Goal: Navigation & Orientation: Find specific page/section

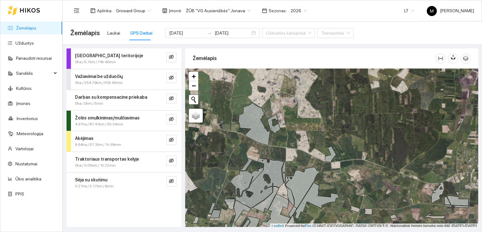
scroll to position [2, 0]
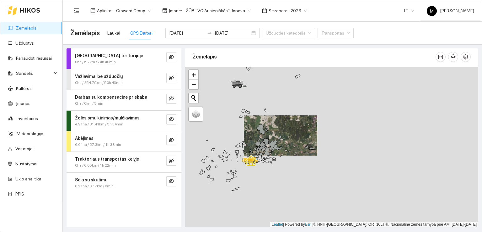
drag, startPoint x: 268, startPoint y: 181, endPoint x: 299, endPoint y: 114, distance: 74.0
click at [298, 115] on div at bounding box center [331, 147] width 293 height 160
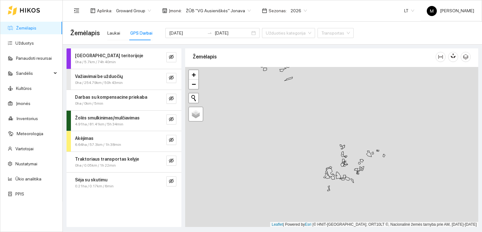
drag, startPoint x: 252, startPoint y: 185, endPoint x: 275, endPoint y: 136, distance: 54.7
click at [275, 136] on div at bounding box center [331, 147] width 293 height 160
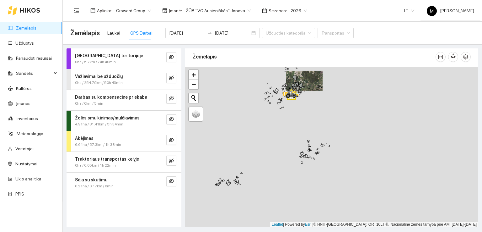
drag, startPoint x: 254, startPoint y: 187, endPoint x: 264, endPoint y: 139, distance: 48.5
click at [264, 139] on div at bounding box center [331, 147] width 293 height 160
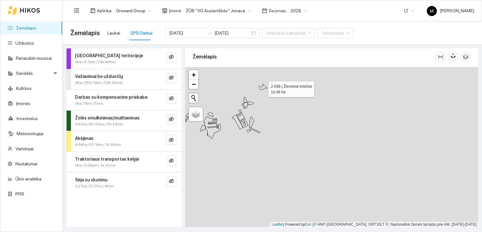
click at [263, 87] on icon at bounding box center [263, 87] width 10 height 6
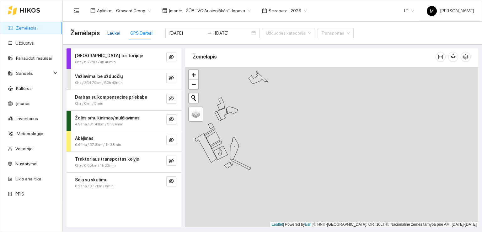
click at [113, 31] on div "Laukai" at bounding box center [113, 32] width 13 height 7
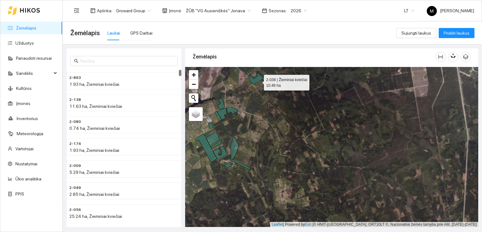
click at [258, 81] on icon at bounding box center [257, 77] width 19 height 13
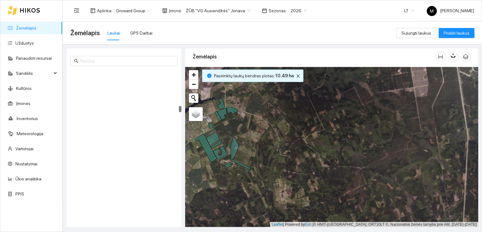
scroll to position [920, 0]
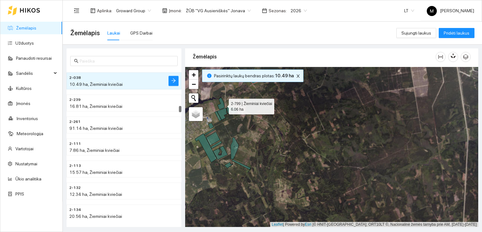
click at [223, 104] on icon at bounding box center [220, 103] width 7 height 12
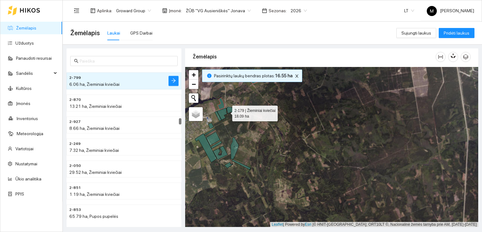
click at [223, 111] on icon at bounding box center [226, 114] width 23 height 14
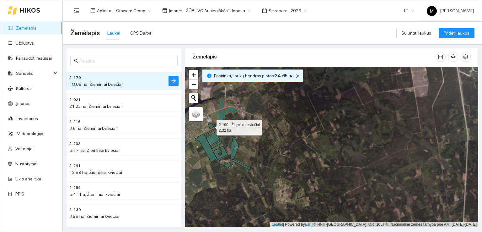
click at [211, 125] on icon at bounding box center [210, 126] width 5 height 6
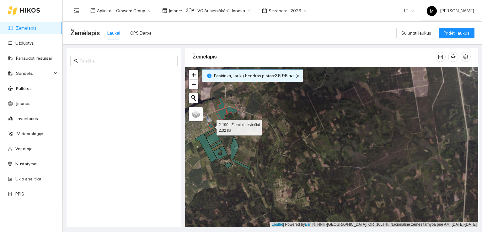
scroll to position [241, 0]
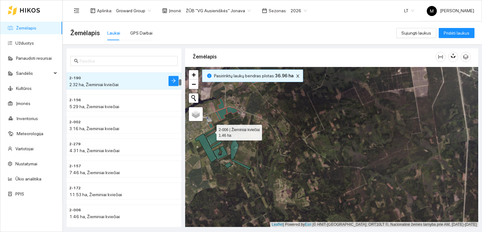
click at [211, 130] on icon at bounding box center [209, 131] width 11 height 7
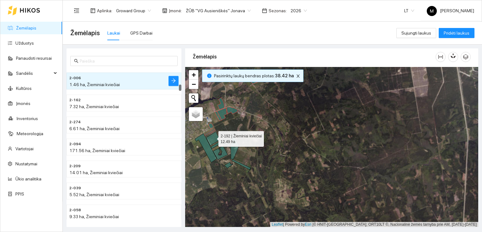
click at [213, 137] on icon at bounding box center [213, 138] width 14 height 14
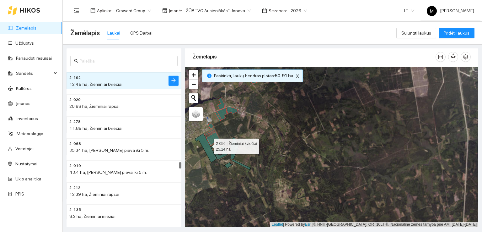
click at [208, 144] on icon at bounding box center [206, 147] width 22 height 29
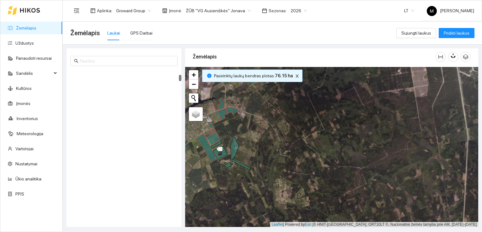
scroll to position [132, 0]
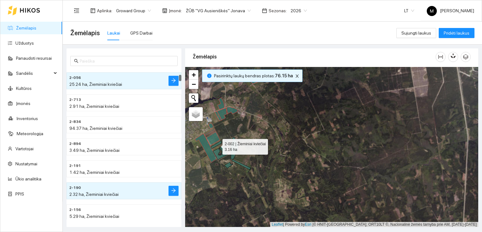
click at [217, 145] on icon at bounding box center [216, 145] width 11 height 8
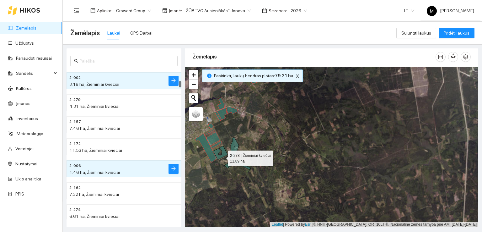
click at [222, 156] on icon at bounding box center [220, 153] width 14 height 14
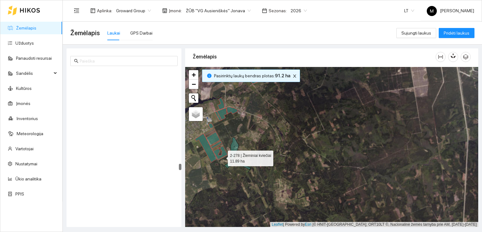
scroll to position [2390, 0]
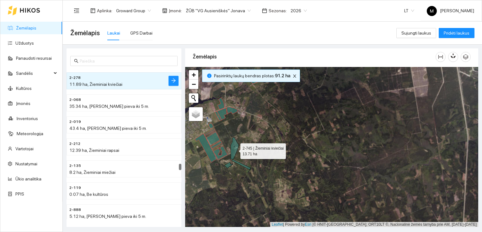
click at [235, 149] on icon at bounding box center [234, 148] width 8 height 22
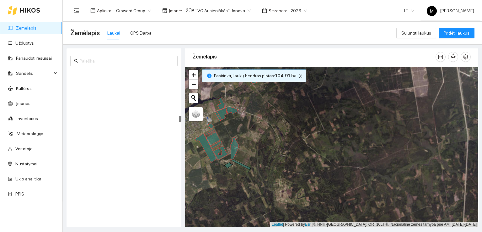
scroll to position [1163, 0]
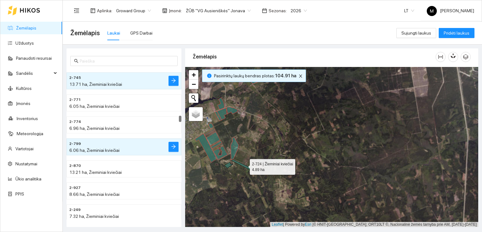
click at [244, 165] on icon at bounding box center [241, 164] width 19 height 10
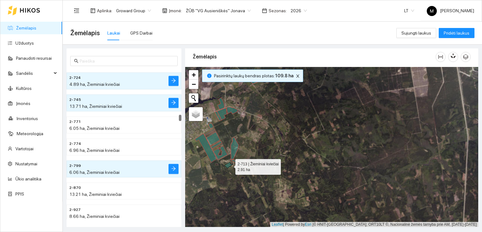
click at [230, 165] on icon at bounding box center [228, 165] width 9 height 6
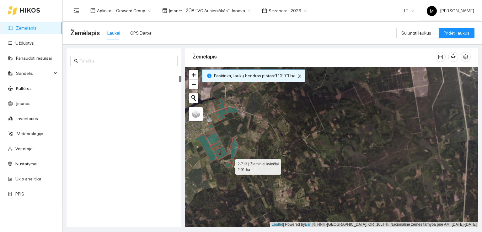
scroll to position [154, 0]
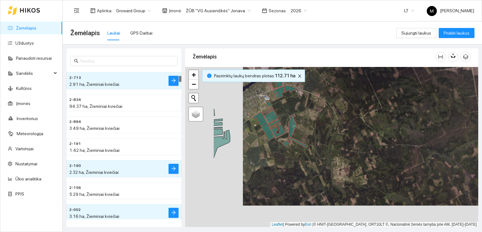
drag, startPoint x: 211, startPoint y: 184, endPoint x: 297, endPoint y: 148, distance: 92.9
click at [296, 148] on div at bounding box center [331, 147] width 293 height 160
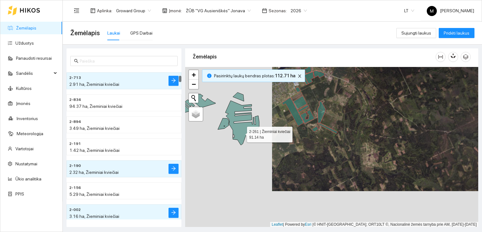
click at [241, 132] on icon at bounding box center [242, 122] width 34 height 44
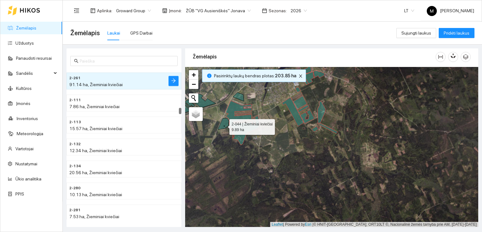
click at [224, 125] on icon at bounding box center [223, 123] width 11 height 11
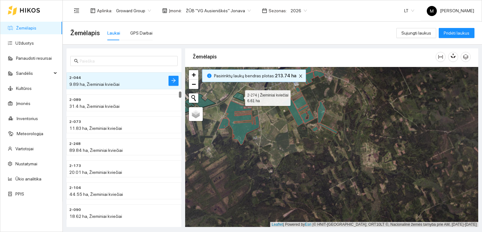
click at [238, 94] on icon at bounding box center [238, 96] width 11 height 9
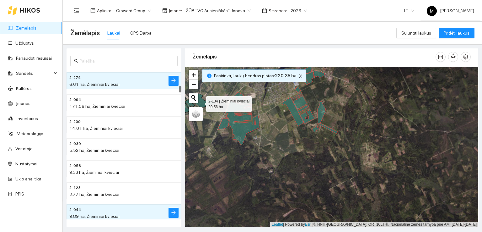
click at [201, 102] on icon at bounding box center [202, 101] width 26 height 14
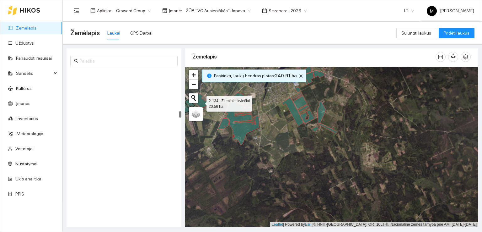
scroll to position [1054, 0]
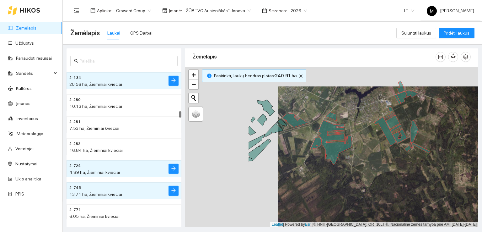
drag, startPoint x: 215, startPoint y: 145, endPoint x: 304, endPoint y: 165, distance: 91.1
click at [315, 166] on div at bounding box center [331, 147] width 293 height 160
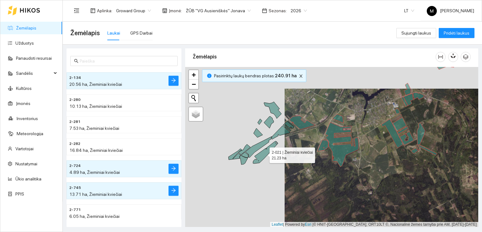
click at [264, 153] on icon at bounding box center [265, 152] width 25 height 22
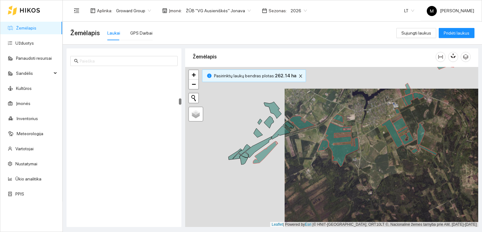
scroll to position [725, 0]
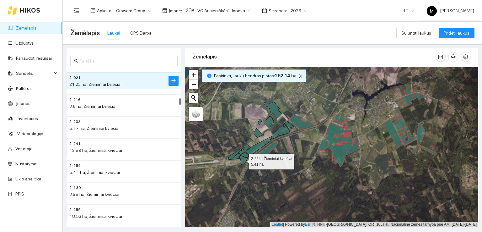
click at [244, 161] on icon at bounding box center [243, 159] width 8 height 9
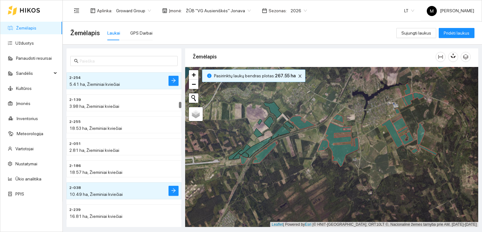
click at [239, 158] on div at bounding box center [331, 147] width 293 height 160
click at [237, 156] on icon at bounding box center [234, 153] width 13 height 11
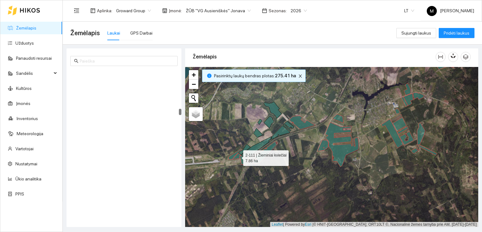
scroll to position [988, 0]
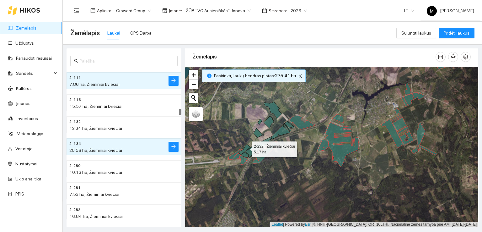
click at [247, 146] on icon at bounding box center [244, 149] width 12 height 10
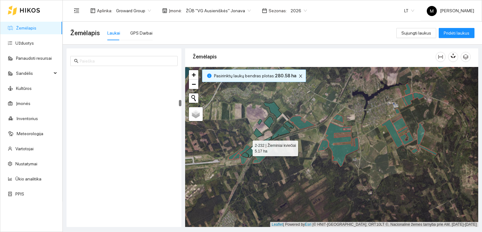
scroll to position [769, 0]
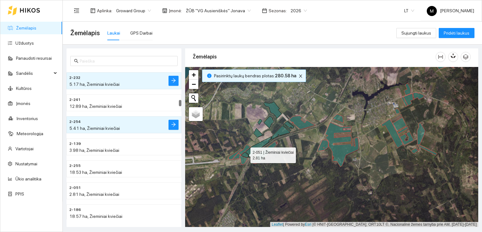
click at [245, 153] on icon at bounding box center [244, 154] width 7 height 5
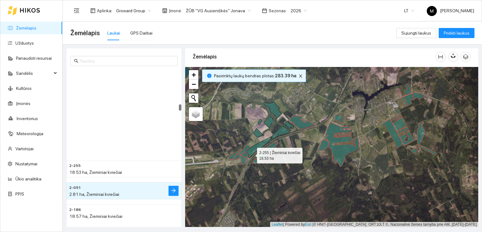
scroll to position [878, 0]
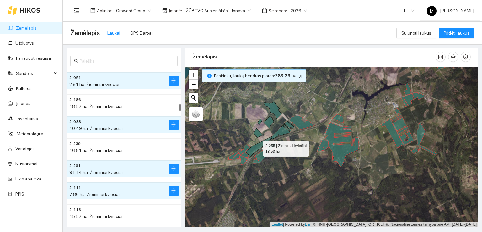
click at [257, 148] on icon at bounding box center [258, 146] width 26 height 21
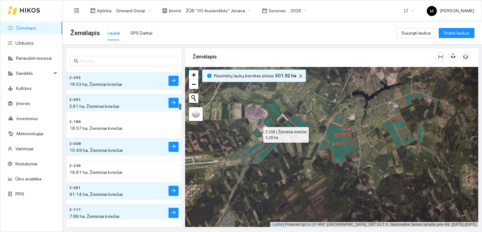
click at [259, 135] on icon at bounding box center [257, 132] width 9 height 9
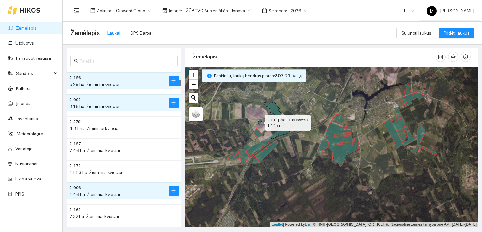
click at [259, 121] on icon at bounding box center [260, 122] width 4 height 6
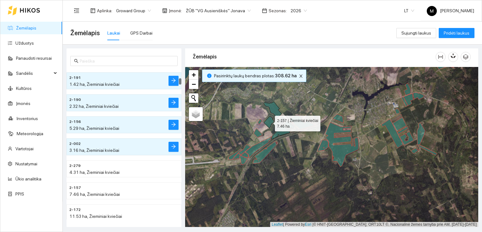
click at [270, 123] on icon at bounding box center [269, 122] width 10 height 12
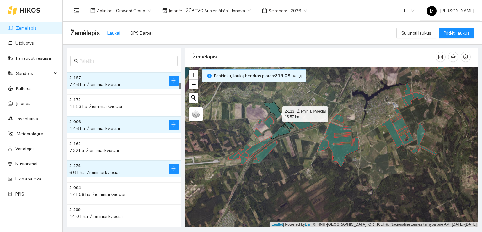
click at [277, 112] on icon at bounding box center [273, 110] width 18 height 17
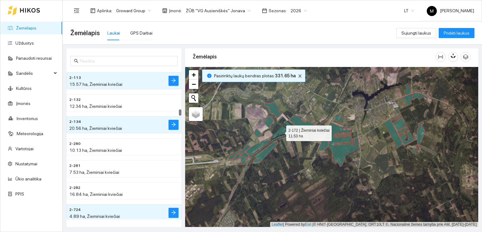
click at [280, 131] on icon at bounding box center [280, 131] width 19 height 13
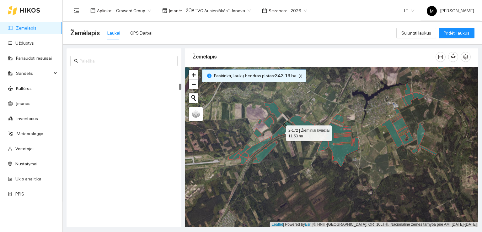
scroll to position [351, 0]
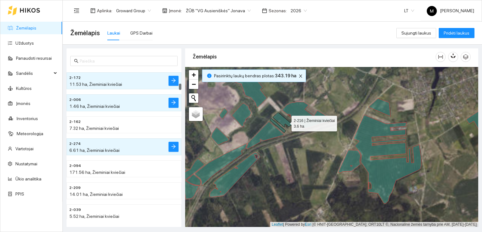
click at [286, 121] on icon at bounding box center [282, 119] width 19 height 14
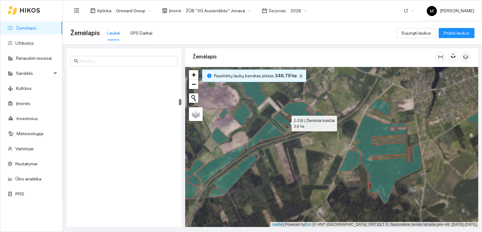
scroll to position [747, 0]
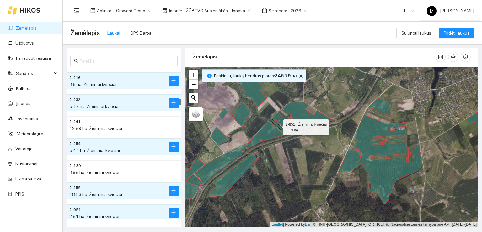
click at [280, 127] on icon at bounding box center [278, 125] width 16 height 14
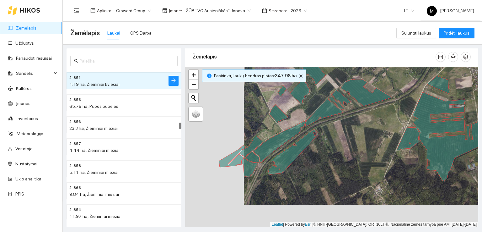
drag, startPoint x: 230, startPoint y: 197, endPoint x: 288, endPoint y: 175, distance: 62.9
click at [288, 175] on div at bounding box center [331, 147] width 293 height 160
